Goal: Task Accomplishment & Management: Manage account settings

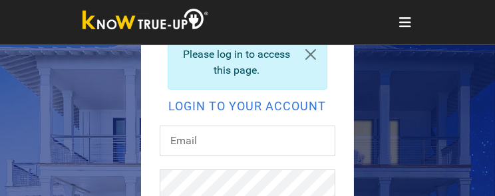
scroll to position [79, 0]
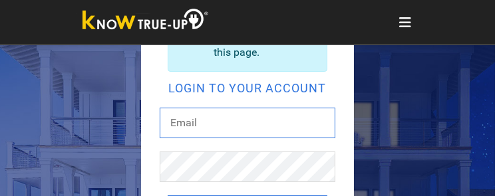
click at [194, 123] on input "text" at bounding box center [248, 123] width 176 height 31
type input "[PERSON_NAME][EMAIL_ADDRESS][PERSON_NAME][DOMAIN_NAME]"
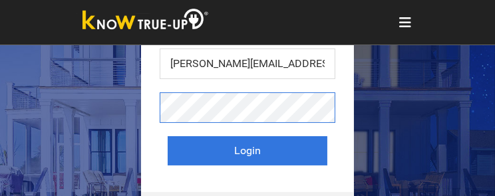
scroll to position [136, 0]
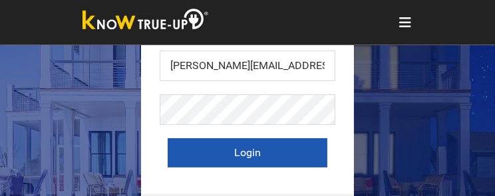
click at [253, 146] on button "Login" at bounding box center [248, 152] width 160 height 29
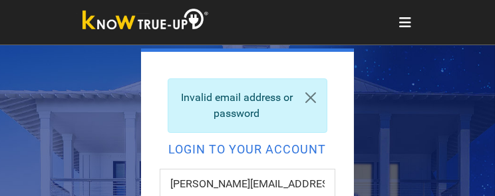
scroll to position [5, 0]
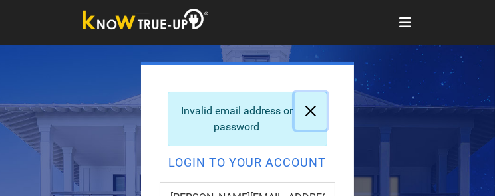
click at [313, 111] on link at bounding box center [311, 111] width 32 height 37
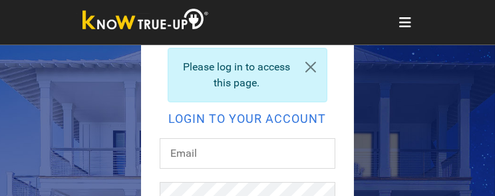
scroll to position [53, 0]
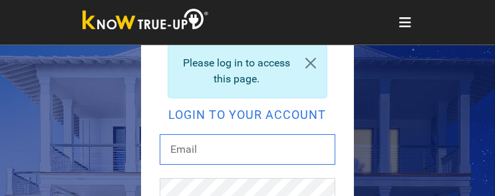
click at [188, 154] on input "text" at bounding box center [248, 149] width 176 height 31
type input "joseph.gugliemo@ipaper.com"
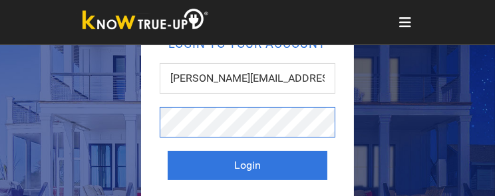
scroll to position [124, 0]
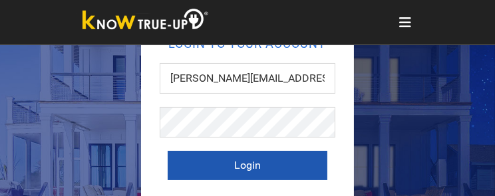
click at [241, 162] on button "Login" at bounding box center [248, 165] width 160 height 29
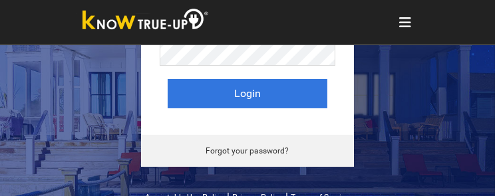
scroll to position [194, 0]
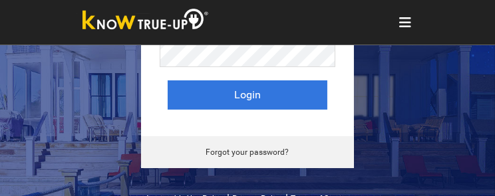
click at [256, 150] on link "Forgot your password?" at bounding box center [247, 152] width 83 height 9
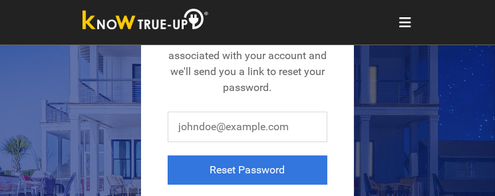
scroll to position [91, 0]
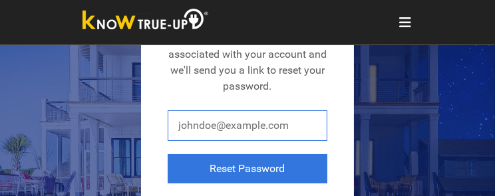
click at [300, 130] on input "text" at bounding box center [248, 125] width 160 height 31
type input "[PERSON_NAME][EMAIL_ADDRESS][PERSON_NAME][DOMAIN_NAME]"
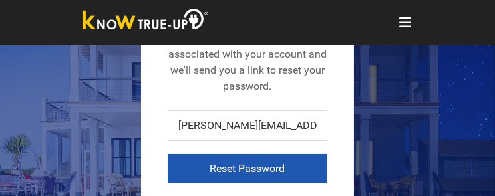
click at [241, 166] on button "Reset Password" at bounding box center [248, 168] width 160 height 29
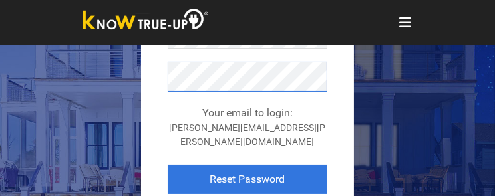
scroll to position [162, 0]
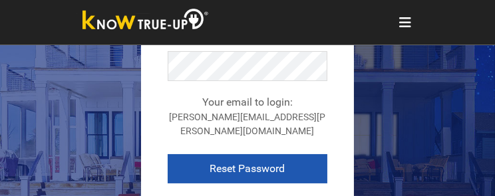
click at [237, 154] on button "Reset Password" at bounding box center [248, 168] width 160 height 29
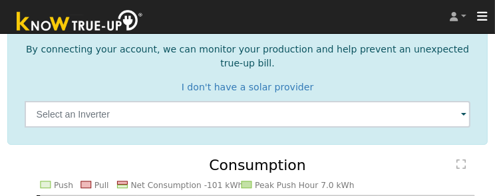
scroll to position [116, 0]
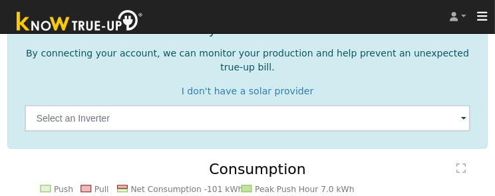
click at [466, 112] on span at bounding box center [463, 119] width 5 height 15
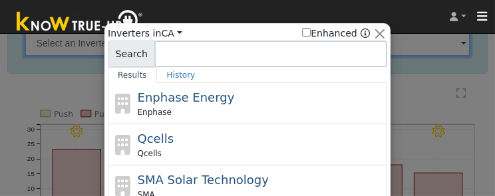
scroll to position [197, 0]
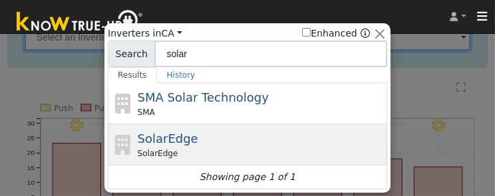
type input "solar"
click at [164, 156] on span "SolarEdge" at bounding box center [158, 154] width 41 height 12
type input "SolarEdge"
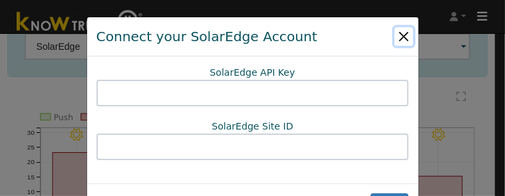
click at [401, 33] on button "Close" at bounding box center [404, 36] width 19 height 19
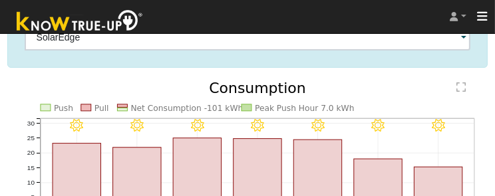
drag, startPoint x: 435, startPoint y: 1, endPoint x: 211, endPoint y: 59, distance: 231.1
